Goal: Communication & Community: Answer question/provide support

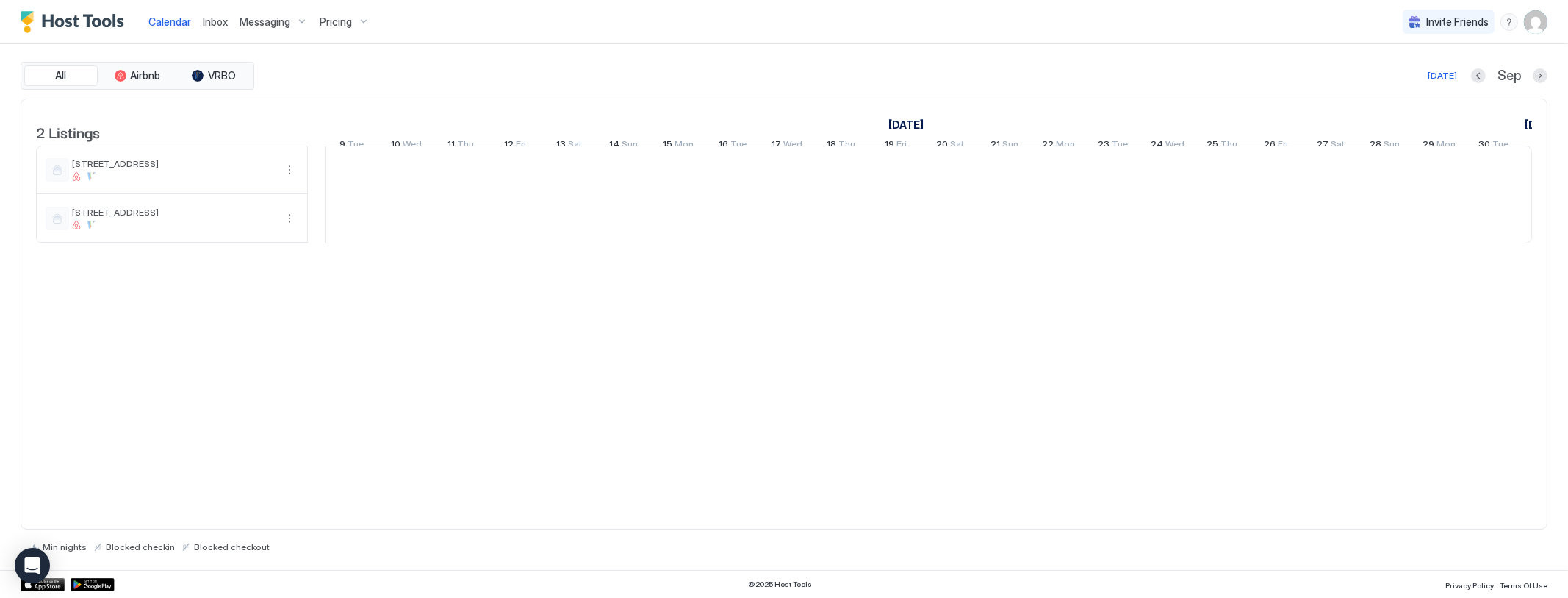
scroll to position [0, 815]
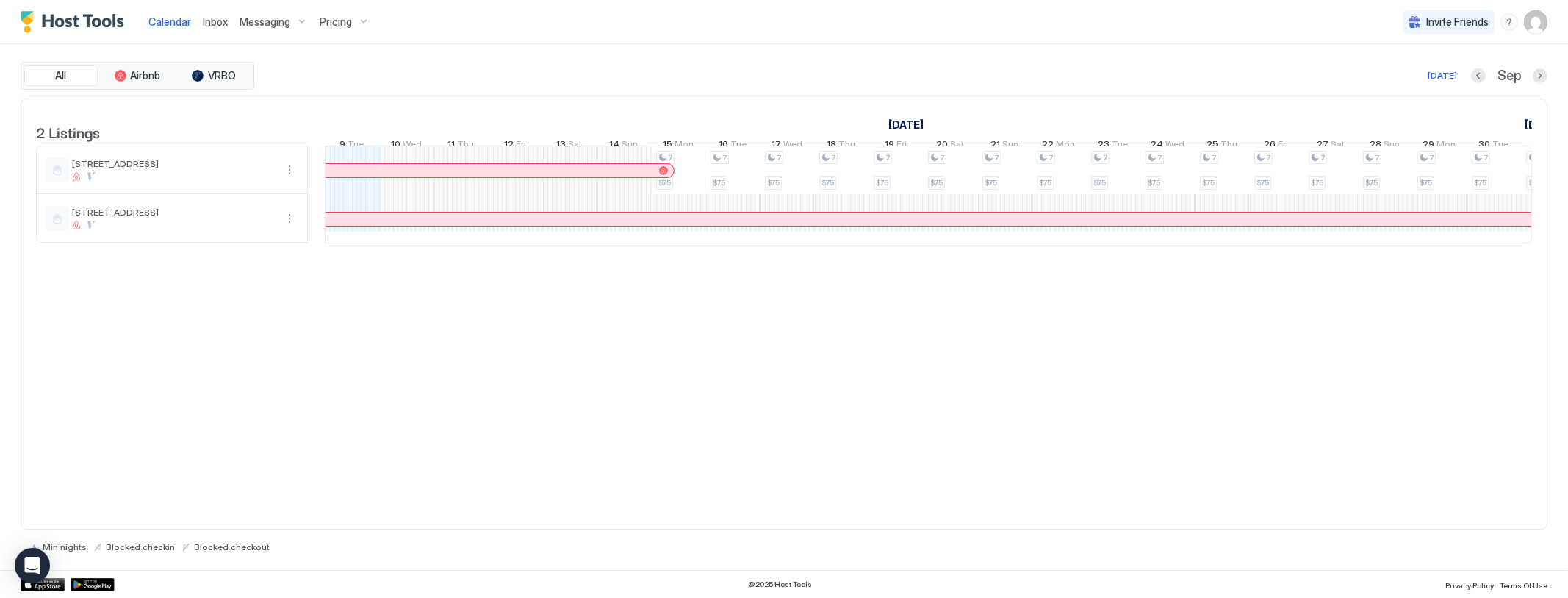
click at [212, 20] on span "Inbox" at bounding box center [215, 21] width 25 height 12
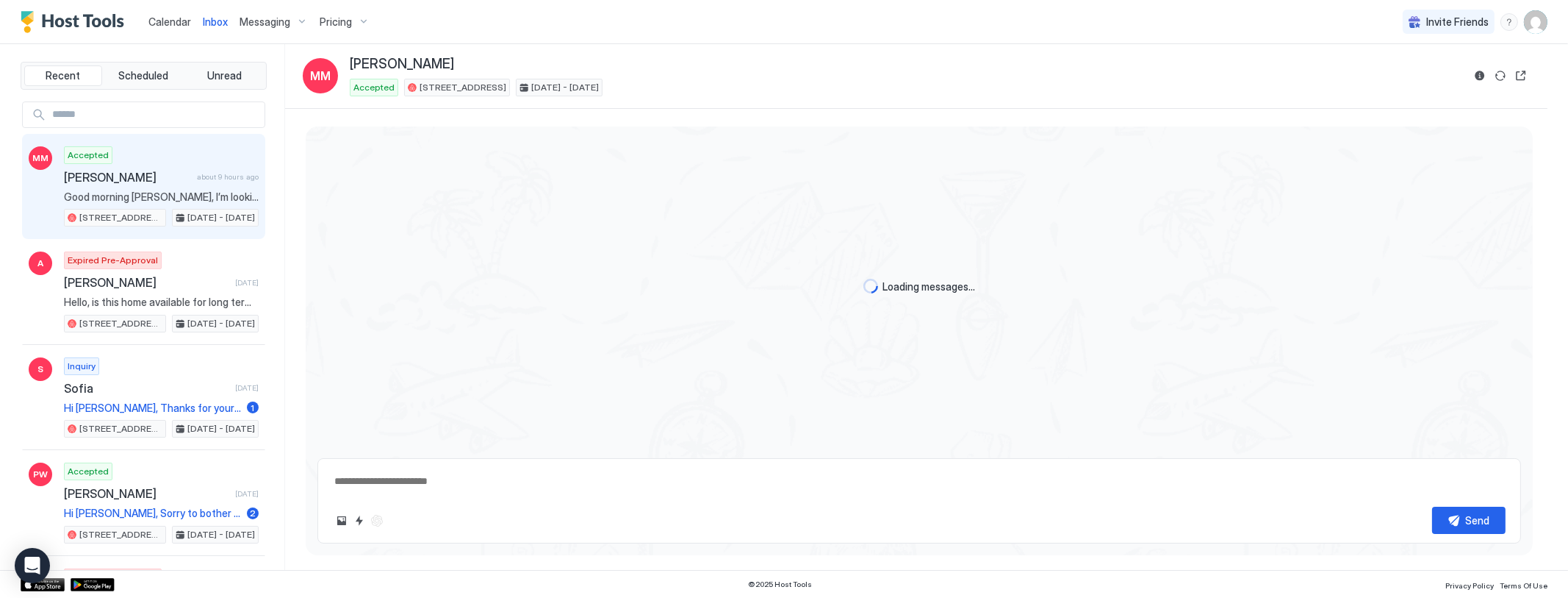
type textarea "*"
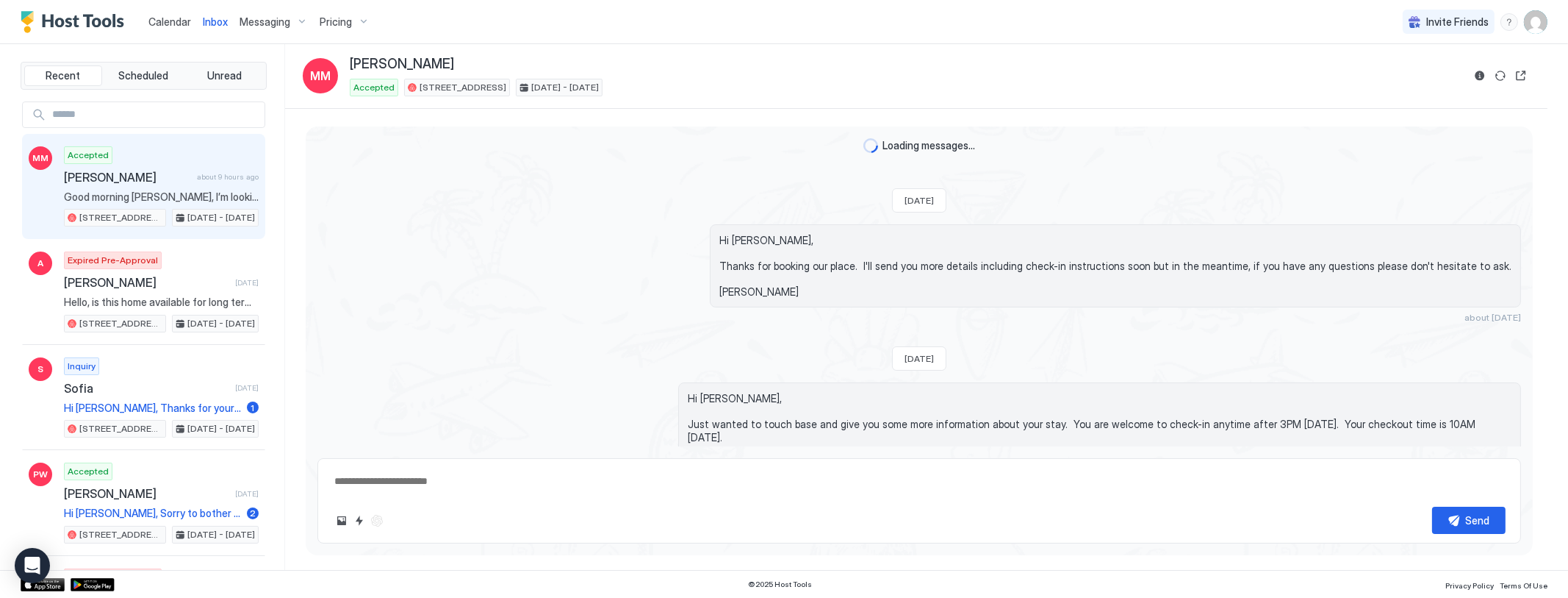
scroll to position [1789, 0]
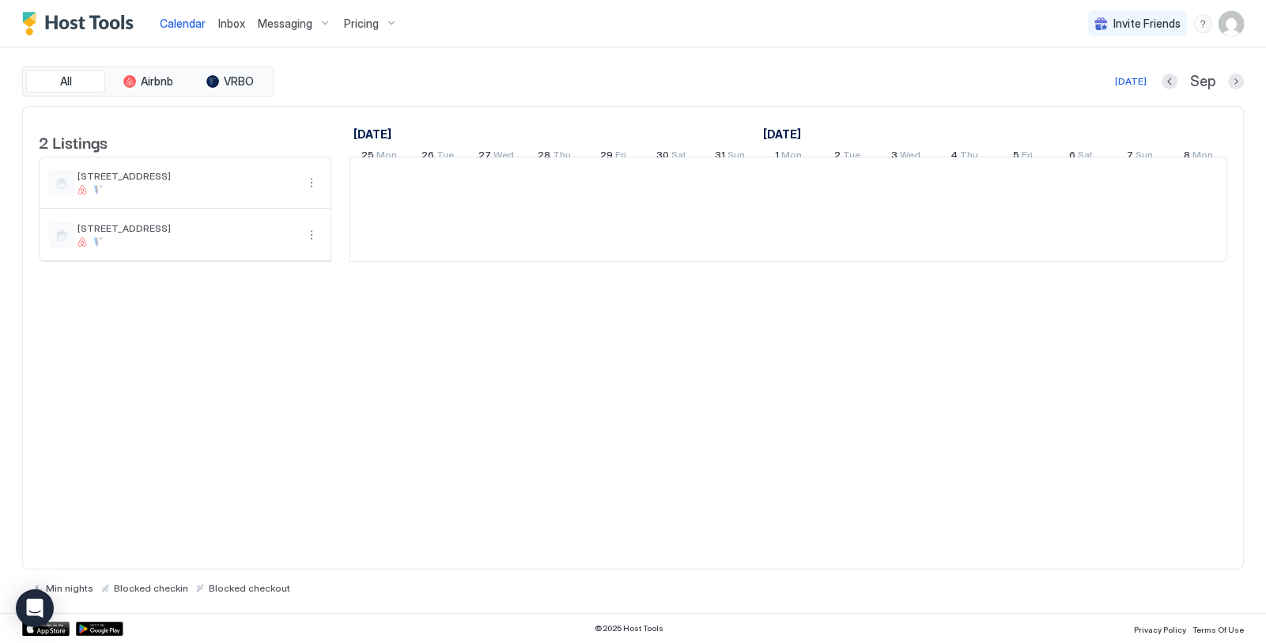
scroll to position [0, 877]
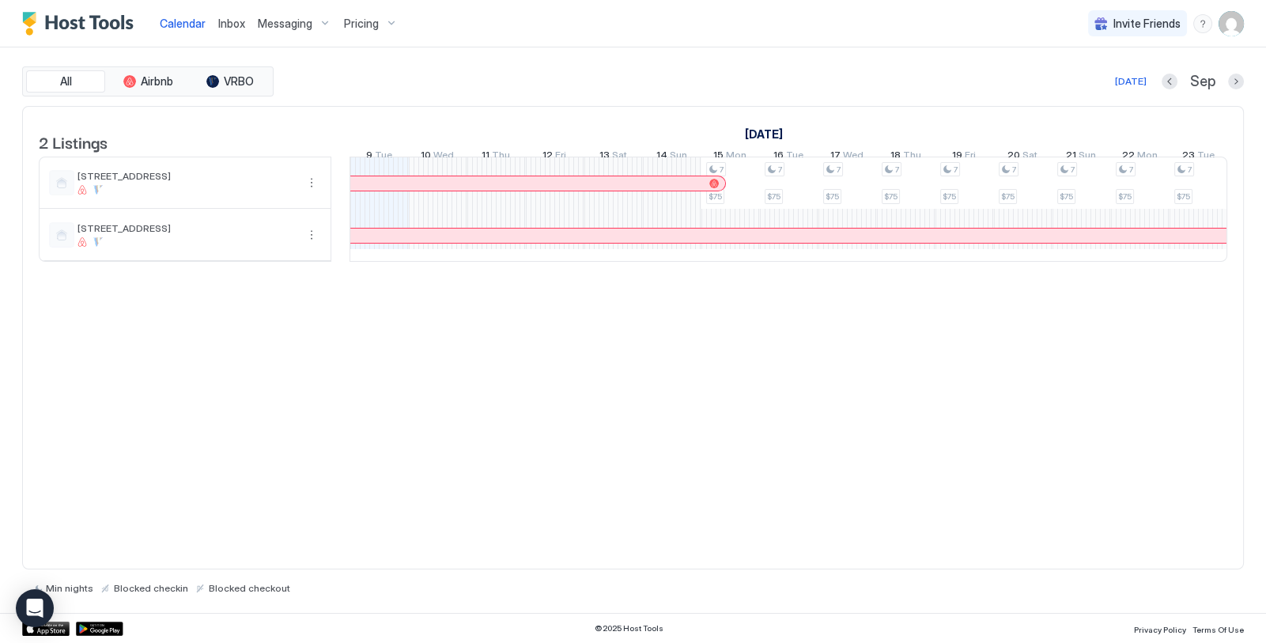
click at [794, 243] on div at bounding box center [1104, 235] width 3210 height 14
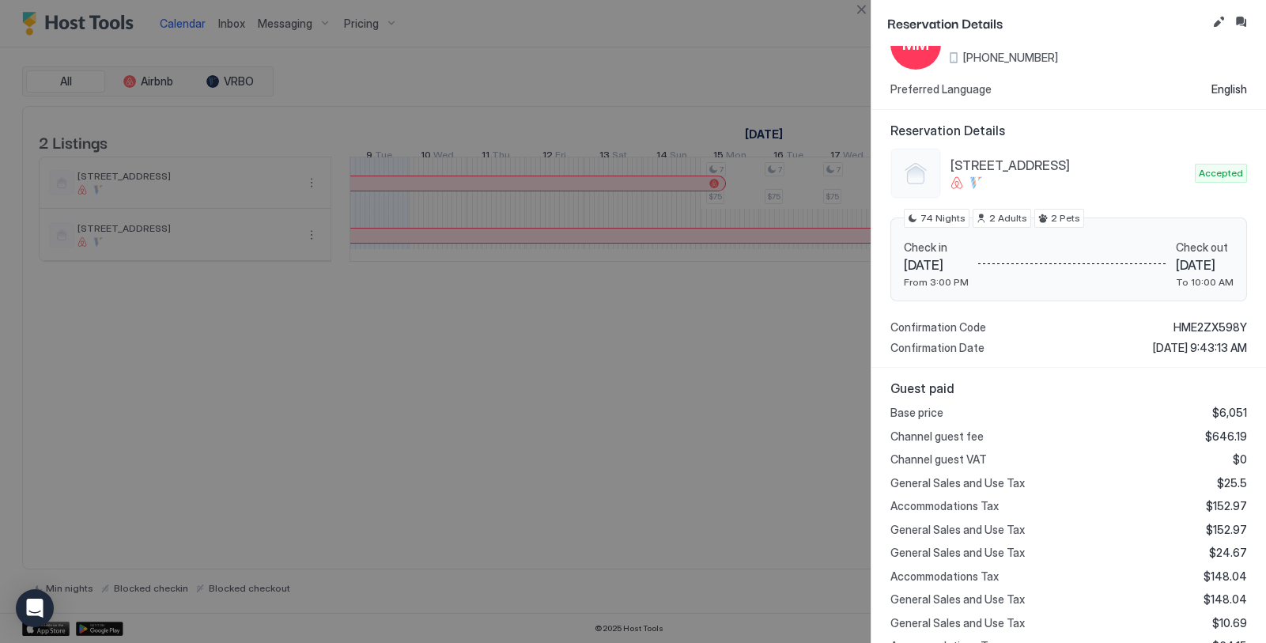
scroll to position [0, 0]
